Goal: Task Accomplishment & Management: Use online tool/utility

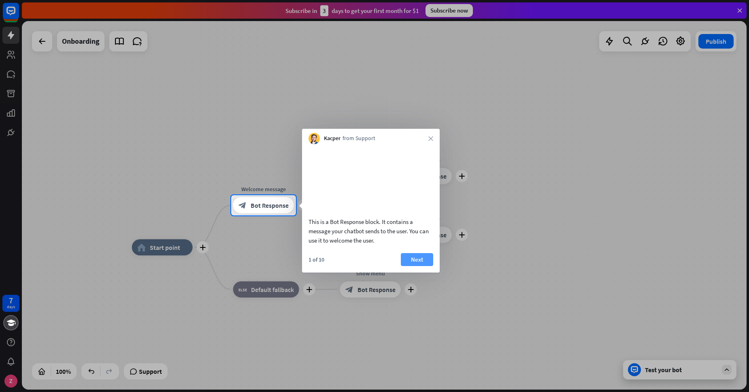
click at [413, 266] on button "Next" at bounding box center [417, 259] width 32 height 13
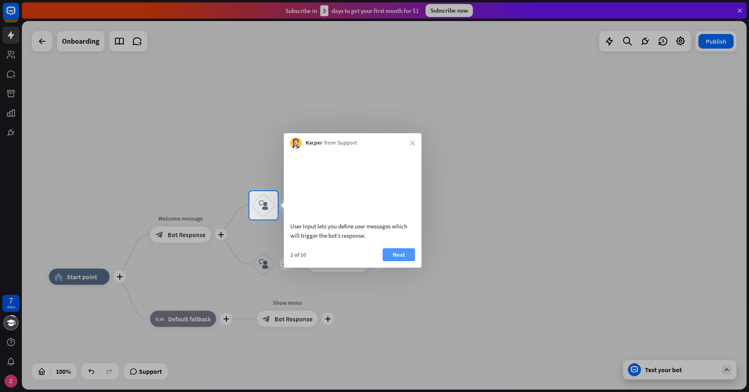
click at [403, 261] on button "Next" at bounding box center [399, 254] width 32 height 13
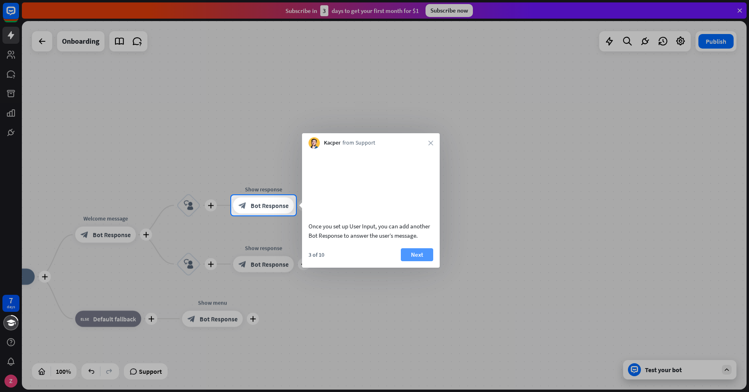
click at [407, 261] on button "Next" at bounding box center [417, 254] width 32 height 13
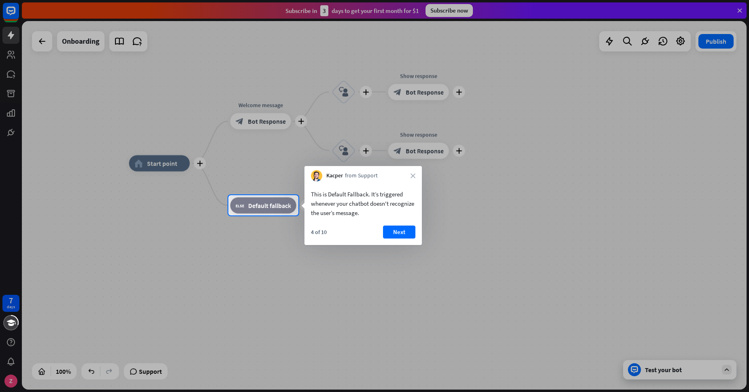
click at [398, 242] on div "4 of 10 Next" at bounding box center [363, 235] width 117 height 19
click at [396, 228] on button "Next" at bounding box center [399, 232] width 32 height 13
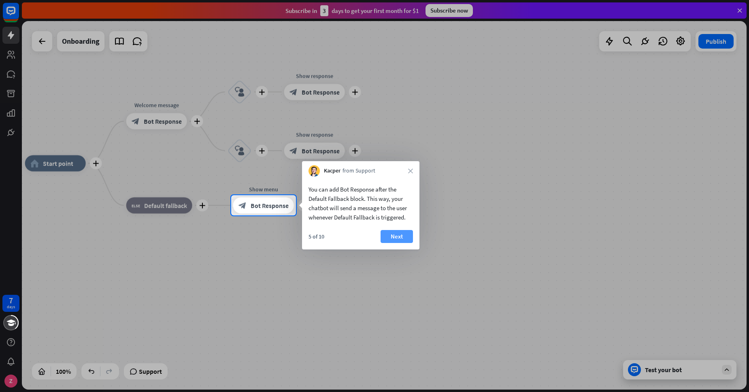
click at [393, 235] on button "Next" at bounding box center [397, 236] width 32 height 13
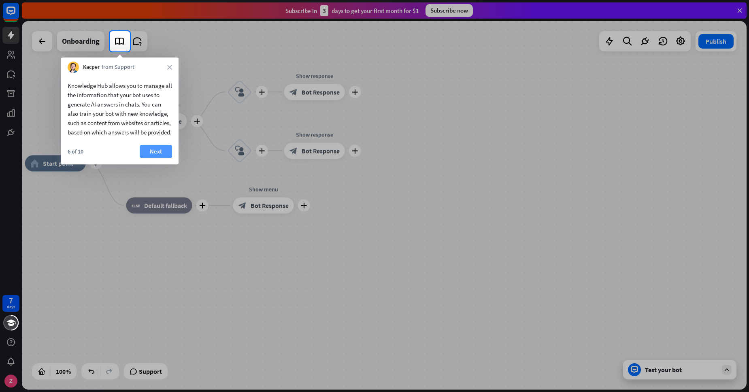
click at [159, 158] on button "Next" at bounding box center [156, 151] width 32 height 13
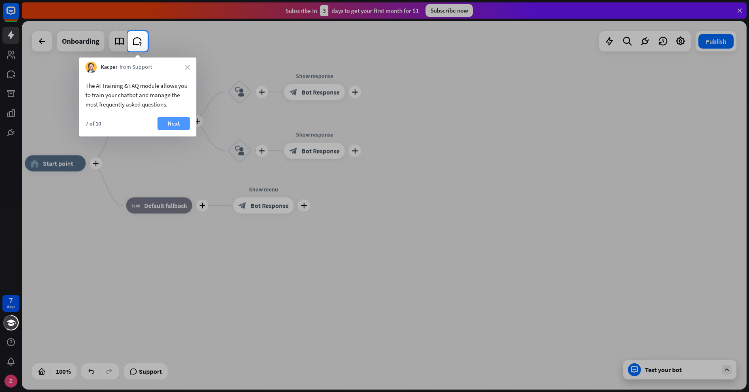
click at [177, 121] on button "Next" at bounding box center [174, 123] width 32 height 13
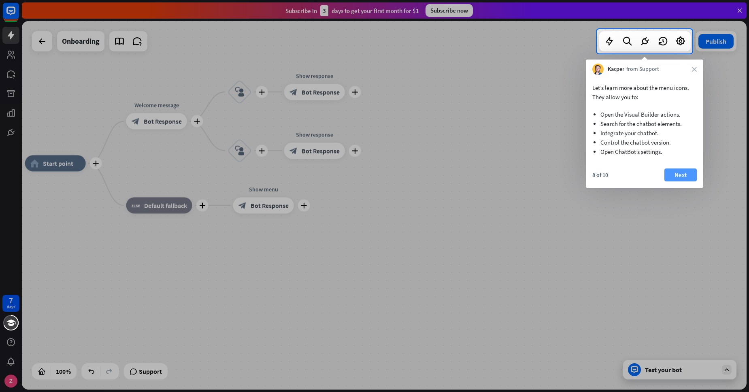
click at [681, 178] on button "Next" at bounding box center [680, 174] width 32 height 13
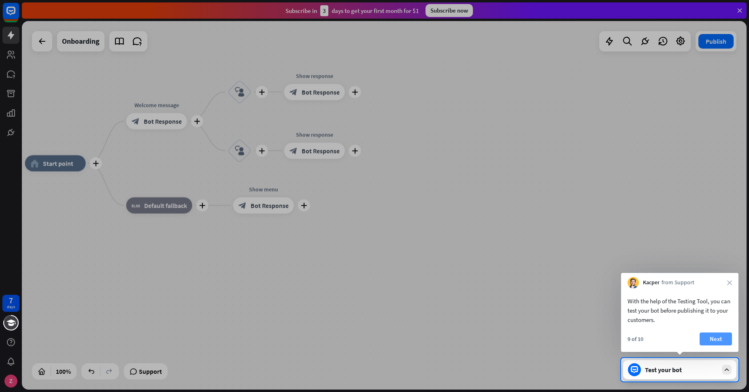
click at [711, 333] on button "Next" at bounding box center [716, 338] width 32 height 13
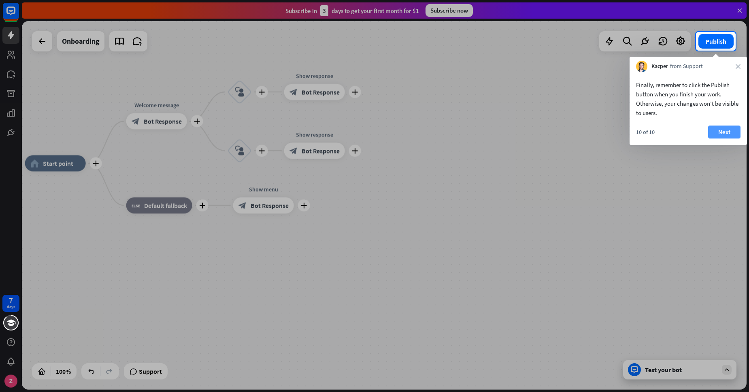
click at [718, 130] on button "Next" at bounding box center [724, 132] width 32 height 13
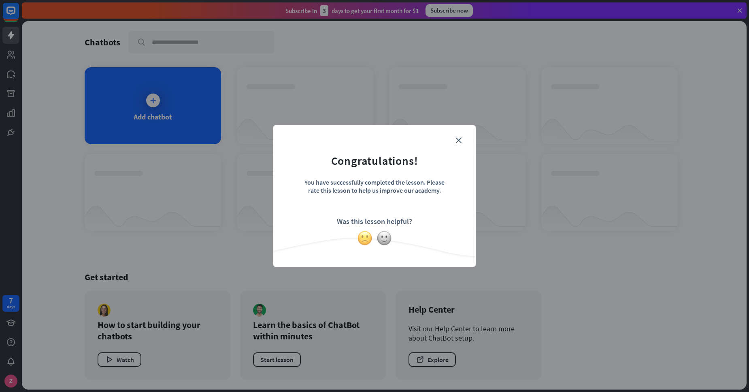
click at [366, 239] on img at bounding box center [364, 237] width 15 height 15
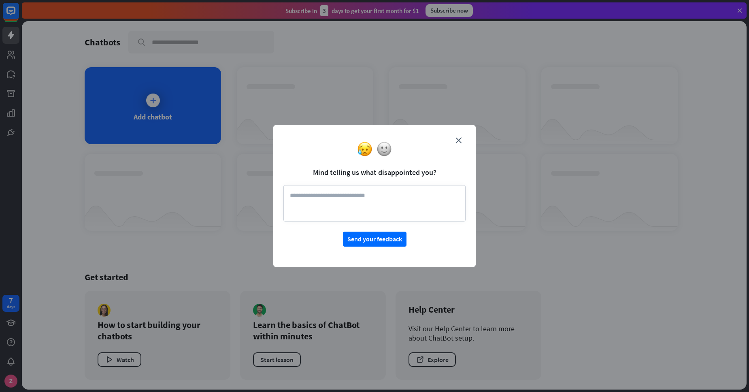
click at [460, 143] on div at bounding box center [374, 148] width 202 height 15
click at [460, 138] on icon "close" at bounding box center [459, 140] width 6 height 6
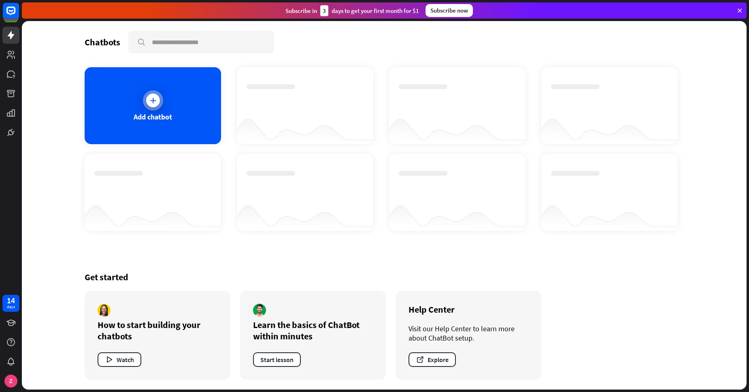
click at [162, 102] on div at bounding box center [153, 100] width 20 height 20
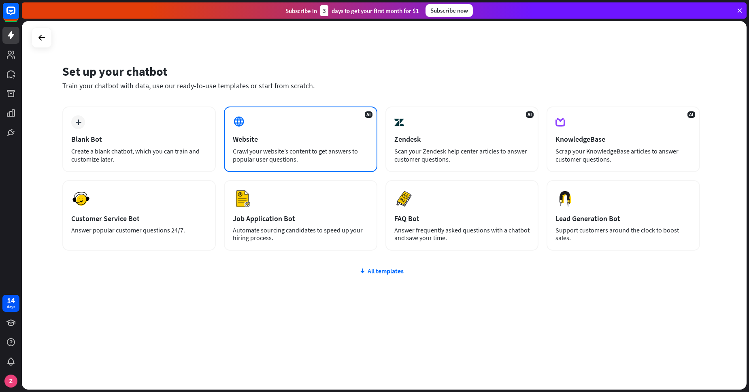
click at [265, 139] on div "Website" at bounding box center [301, 138] width 136 height 9
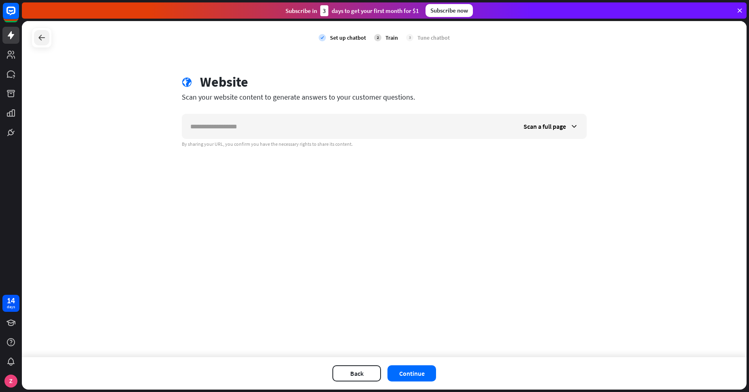
click at [45, 39] on icon at bounding box center [42, 38] width 10 height 10
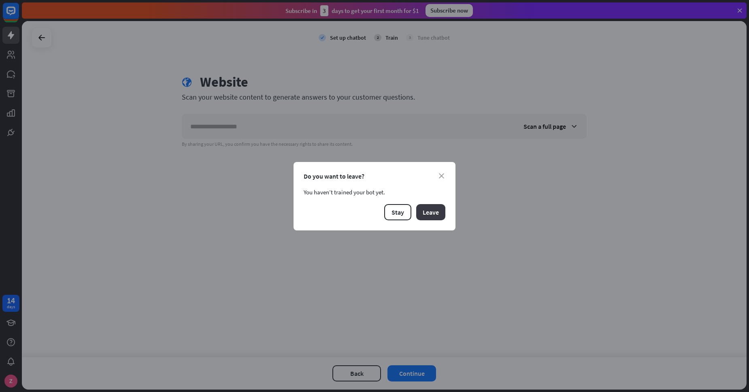
click at [435, 213] on button "Leave" at bounding box center [430, 212] width 29 height 16
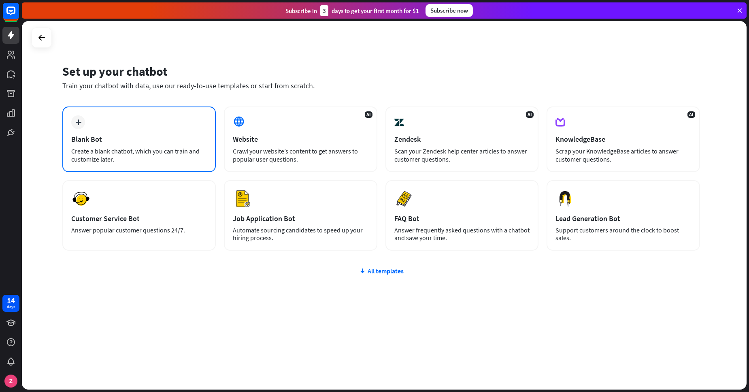
click at [149, 151] on div "Create a blank chatbot, which you can train and customize later." at bounding box center [139, 155] width 136 height 16
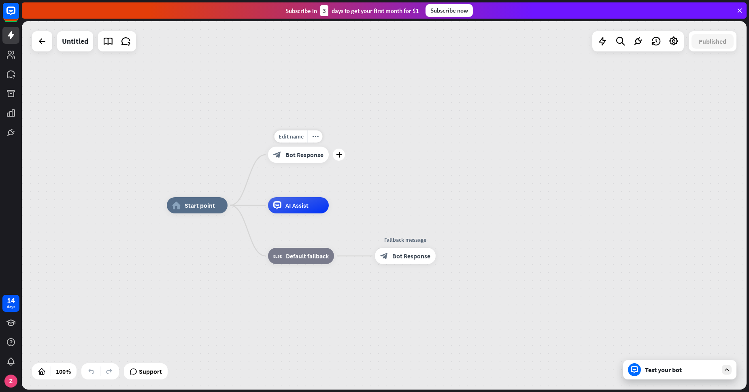
click at [309, 150] on div "block_bot_response Bot Response" at bounding box center [298, 155] width 61 height 16
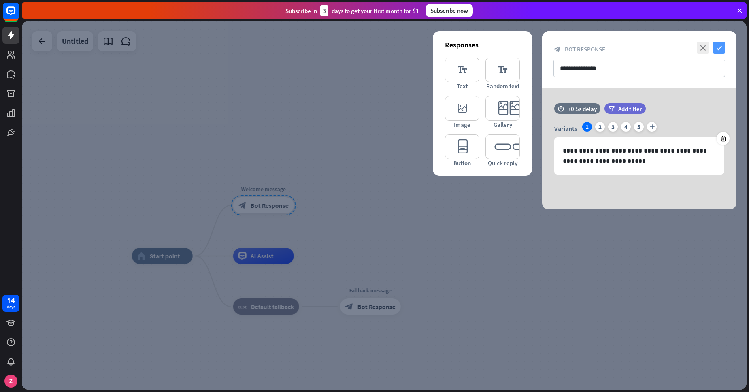
click at [718, 48] on icon "check" at bounding box center [719, 48] width 12 height 12
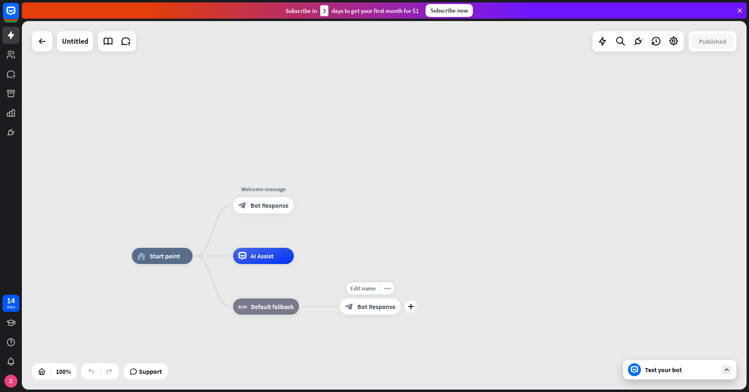
click at [380, 305] on span "Bot Response" at bounding box center [377, 306] width 38 height 8
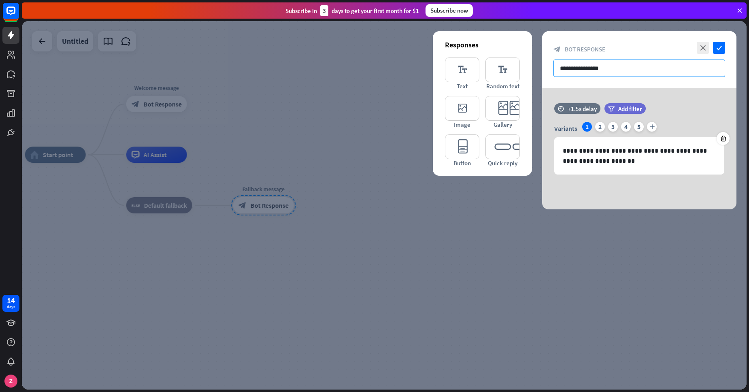
click at [645, 72] on input "**********" at bounding box center [640, 68] width 172 height 17
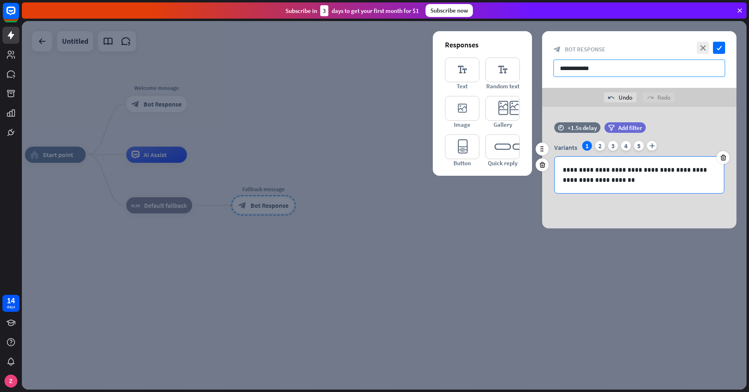
type input "**********"
click at [654, 187] on div "**********" at bounding box center [639, 175] width 169 height 36
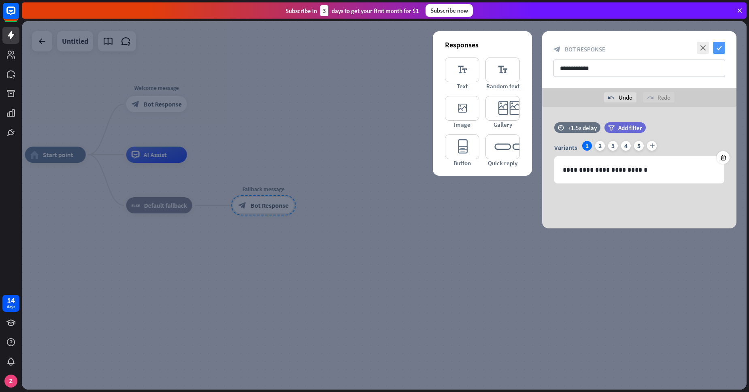
click at [713, 49] on icon "check" at bounding box center [719, 48] width 12 height 12
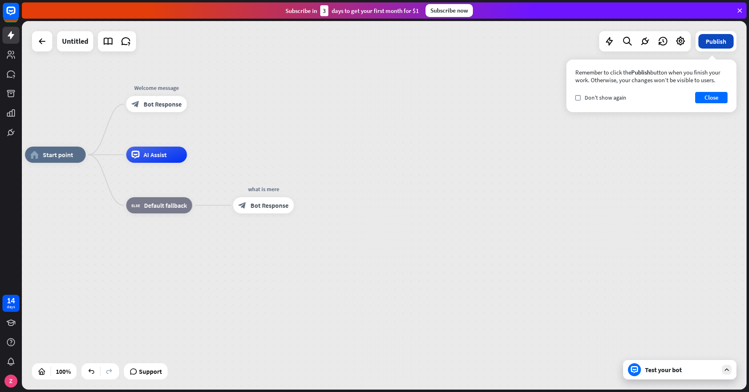
click at [717, 40] on button "Publish" at bounding box center [715, 41] width 35 height 15
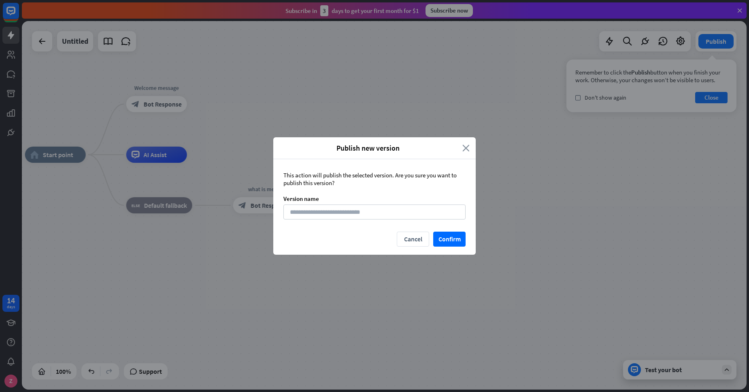
click at [465, 145] on icon "close" at bounding box center [465, 147] width 7 height 9
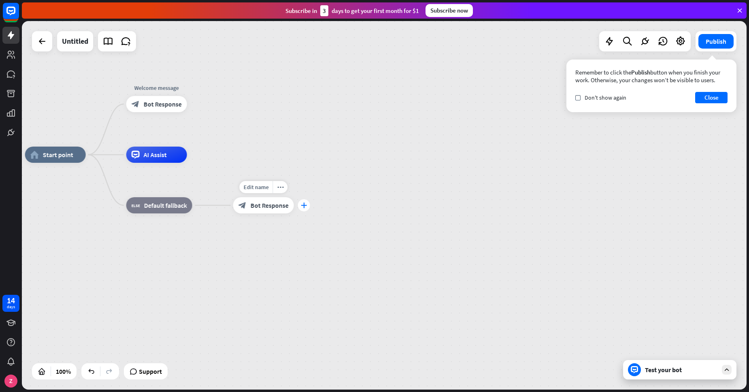
click at [301, 209] on div "plus" at bounding box center [304, 205] width 12 height 12
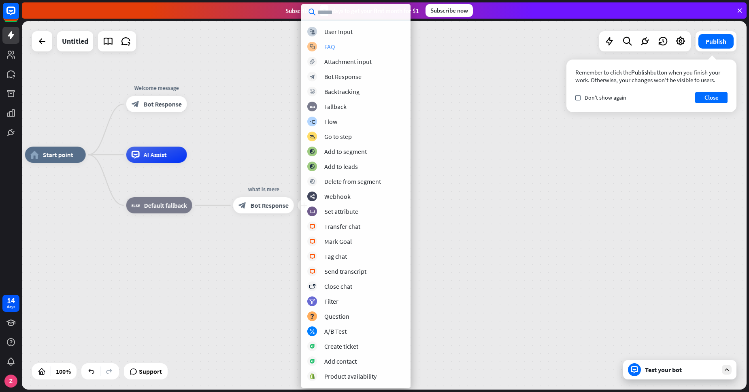
click at [327, 44] on div "FAQ" at bounding box center [329, 47] width 11 height 8
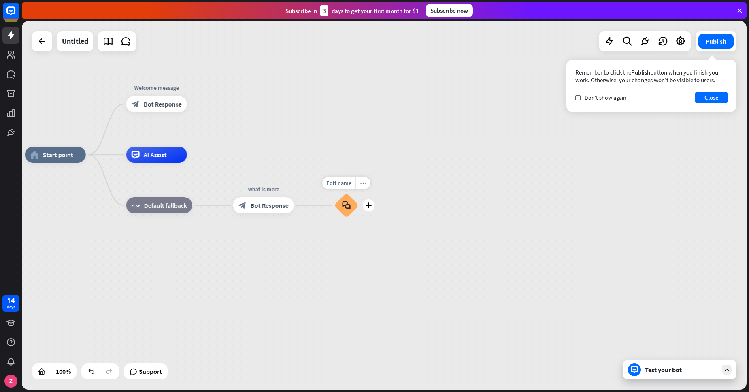
click at [353, 201] on div "block_faq" at bounding box center [346, 205] width 24 height 24
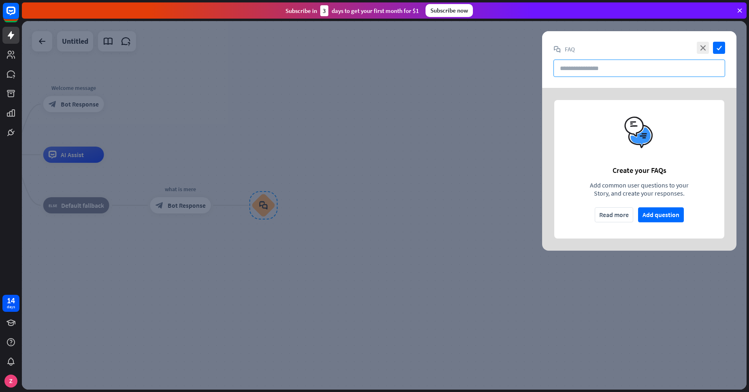
click at [577, 70] on input "text" at bounding box center [640, 68] width 172 height 17
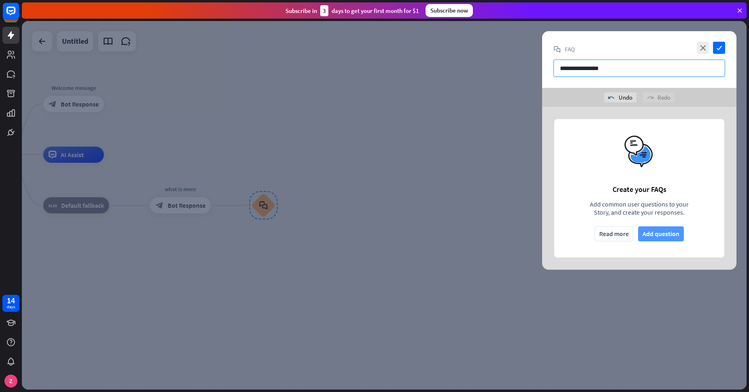
type input "**********"
click at [669, 234] on button "Add question" at bounding box center [661, 233] width 46 height 15
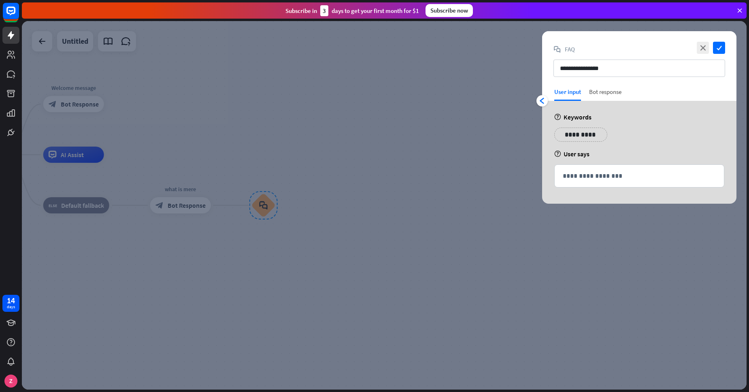
click at [604, 92] on div "Bot response" at bounding box center [605, 94] width 32 height 13
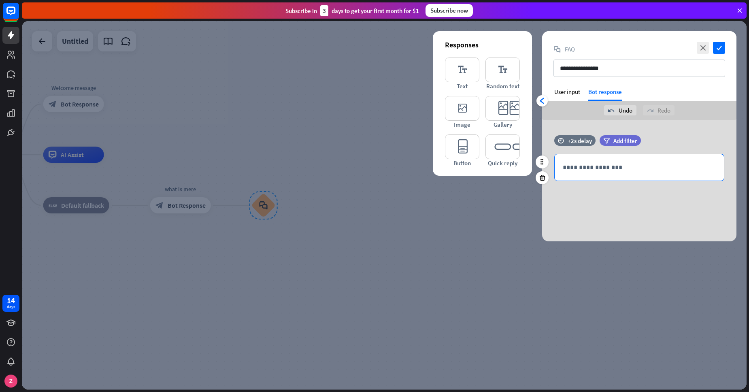
click at [620, 167] on p "**********" at bounding box center [639, 167] width 153 height 10
click at [719, 46] on icon "check" at bounding box center [719, 48] width 12 height 12
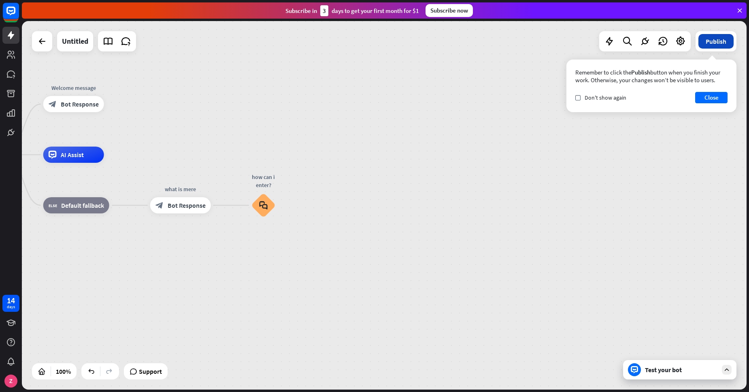
click at [716, 37] on button "Publish" at bounding box center [715, 41] width 35 height 15
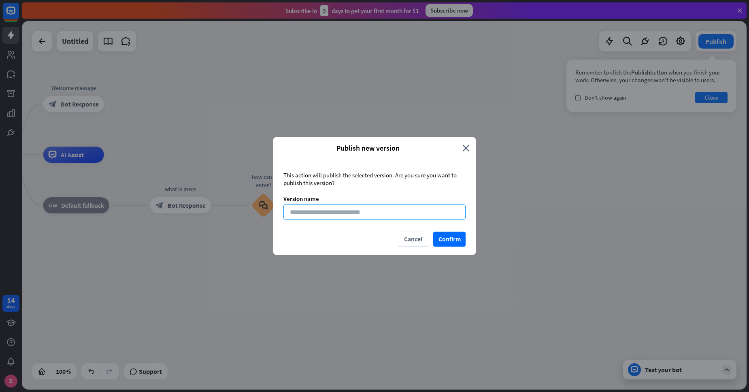
click at [390, 211] on input at bounding box center [374, 211] width 182 height 15
type input "****"
click at [454, 245] on button "Confirm" at bounding box center [449, 239] width 32 height 15
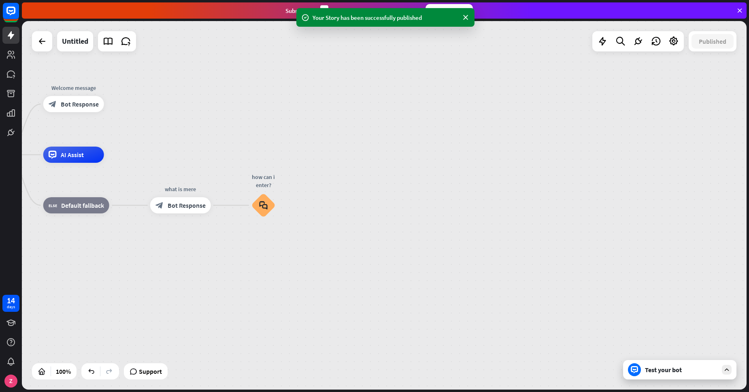
click at [671, 368] on div "Test your bot" at bounding box center [681, 370] width 73 height 8
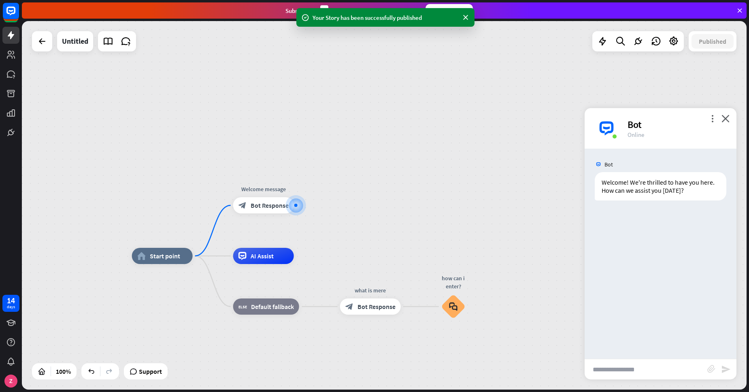
click at [643, 364] on input "text" at bounding box center [646, 369] width 123 height 20
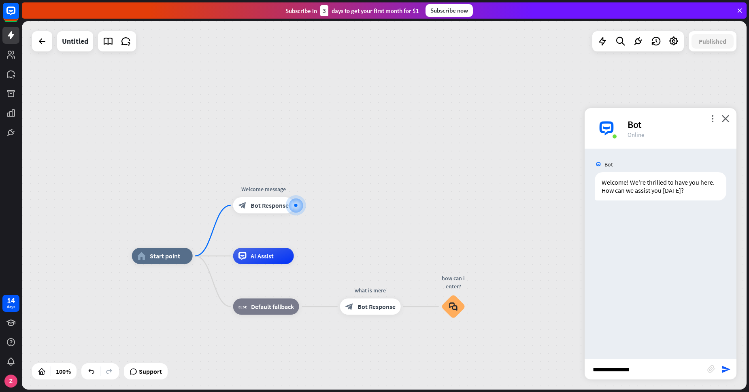
type input "**********"
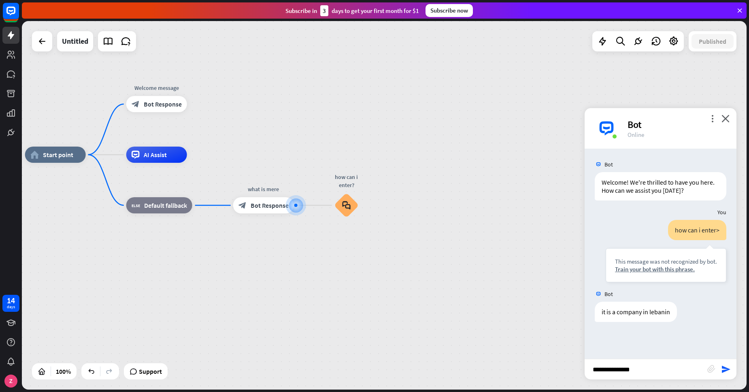
type input "**********"
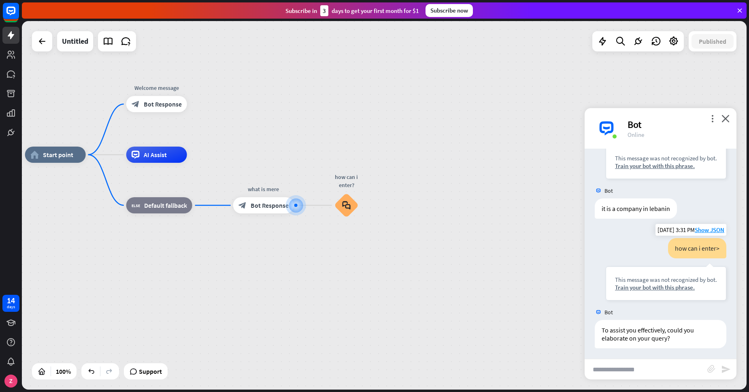
scroll to position [105, 0]
type input "**********"
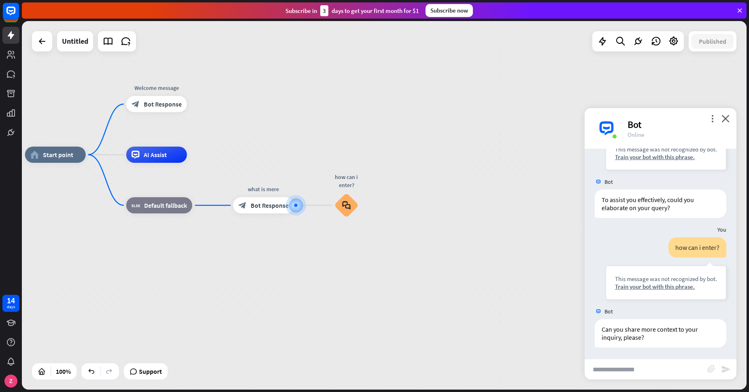
scroll to position [234, 0]
click at [294, 201] on div at bounding box center [296, 205] width 9 height 9
click at [277, 209] on div "block_bot_response Bot Response" at bounding box center [263, 205] width 61 height 16
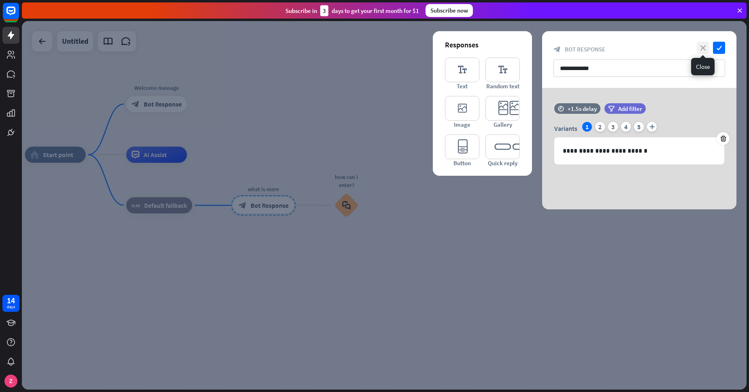
click at [706, 45] on icon "close" at bounding box center [703, 48] width 12 height 12
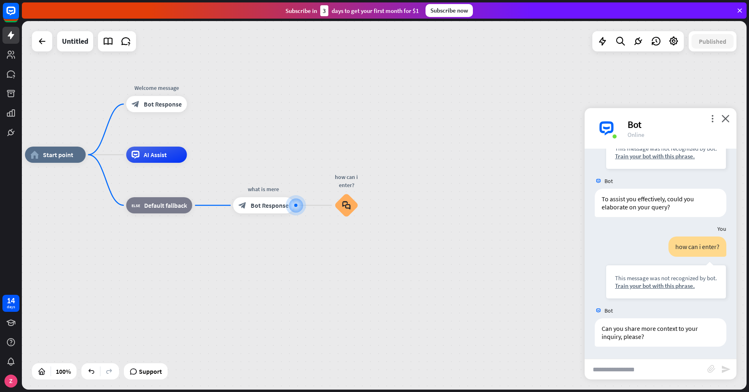
click at [557, 98] on div "home_2 Start point Welcome message block_bot_response Bot Response AI Assist bl…" at bounding box center [384, 205] width 725 height 368
click at [726, 121] on icon "close" at bounding box center [726, 119] width 8 height 8
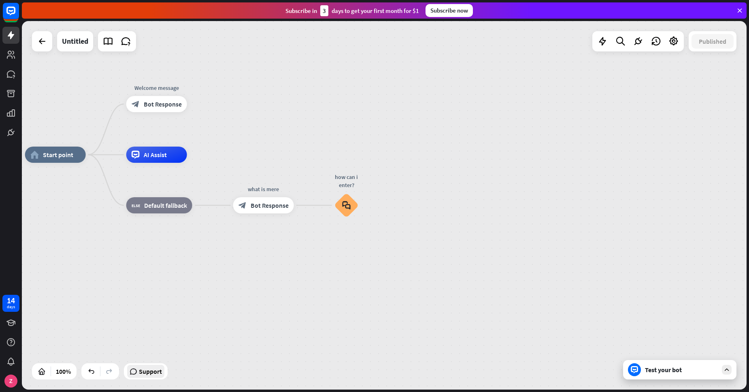
click at [139, 369] on div "Support" at bounding box center [145, 371] width 37 height 13
click at [635, 38] on icon at bounding box center [638, 41] width 11 height 11
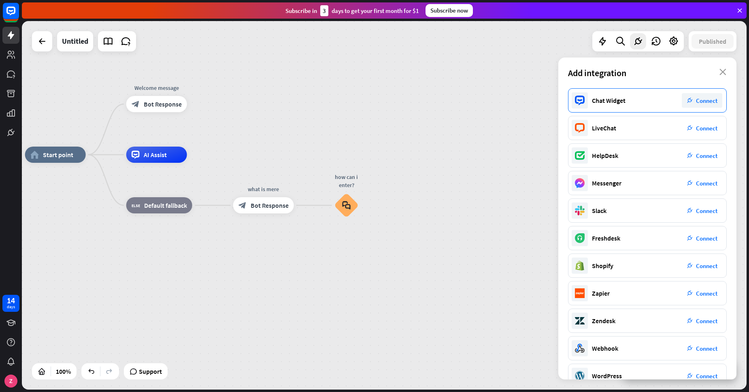
click at [708, 102] on span "Connect" at bounding box center [706, 101] width 21 height 8
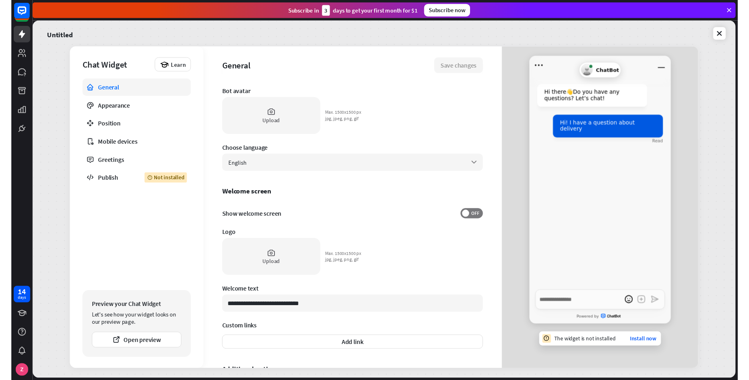
scroll to position [141, 0]
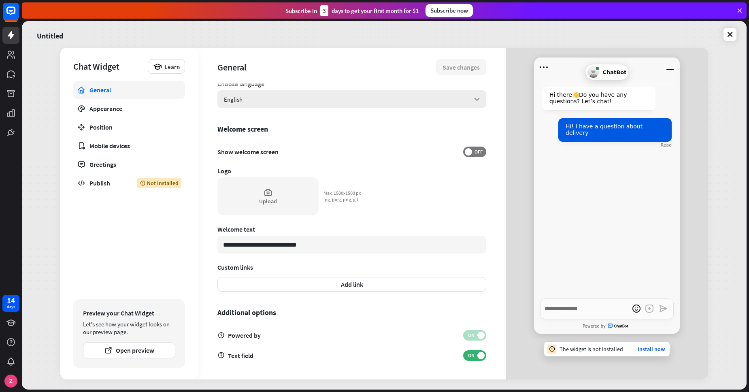
click at [396, 104] on div "English arrow_down" at bounding box center [351, 99] width 269 height 18
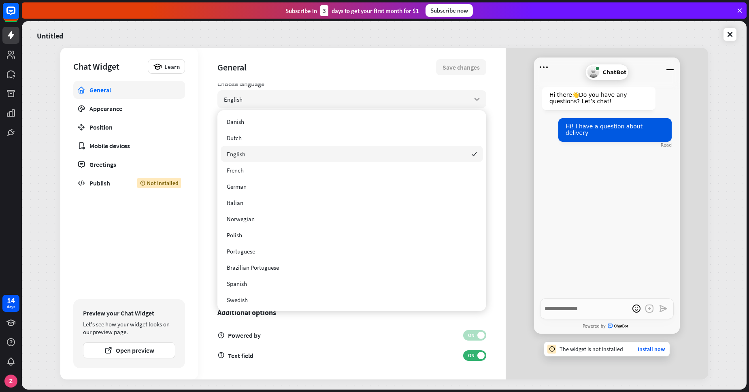
click at [339, 149] on div "English checked" at bounding box center [352, 154] width 262 height 16
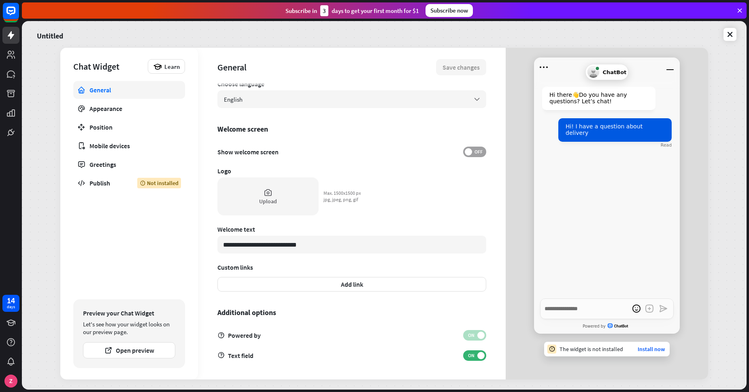
click at [474, 147] on label "OFF" at bounding box center [474, 152] width 23 height 11
type textarea "*"
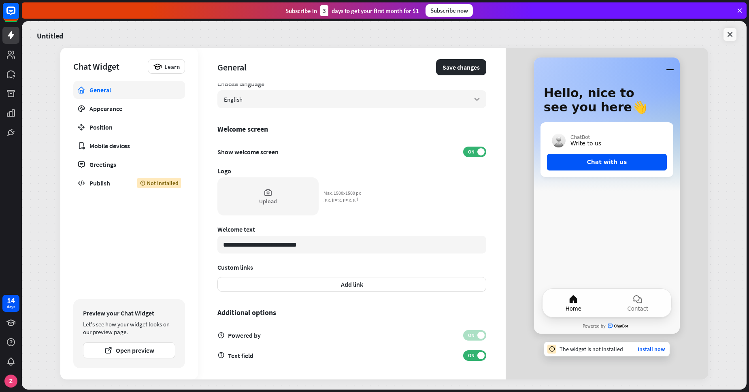
click at [731, 36] on icon at bounding box center [730, 34] width 8 height 8
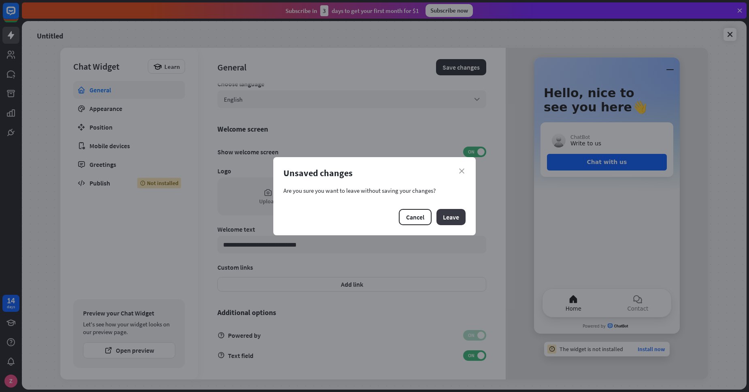
click at [441, 215] on button "Leave" at bounding box center [451, 217] width 29 height 16
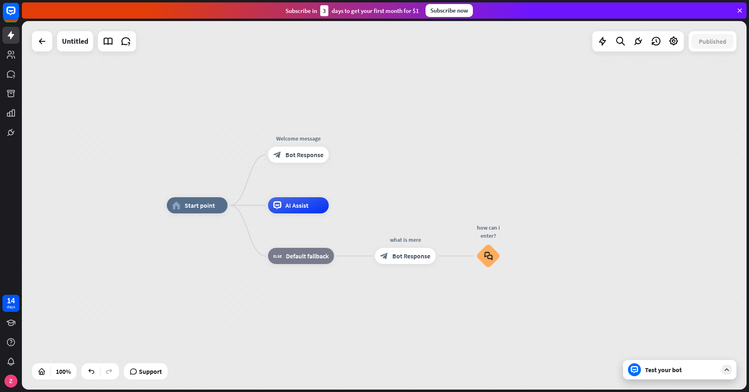
click at [673, 371] on div "Test your bot" at bounding box center [681, 370] width 73 height 8
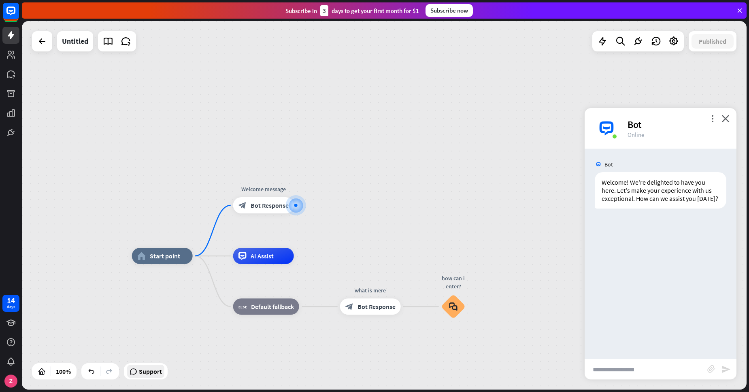
click at [138, 374] on div "Support" at bounding box center [145, 371] width 37 height 13
